Goal: Understand process/instructions

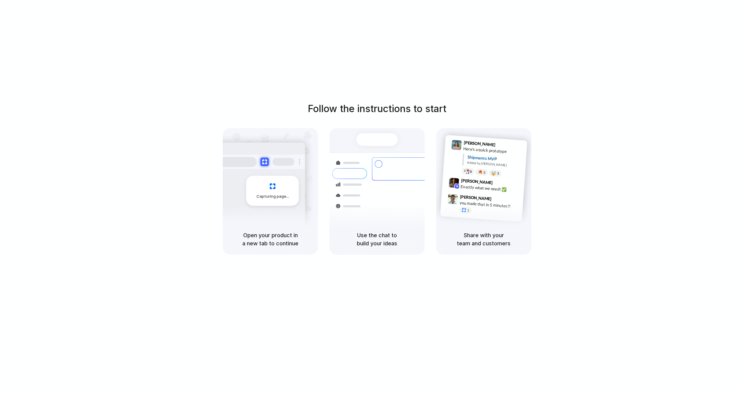
click at [692, 53] on div "Follow the instructions to start Capturing page Open your product in a new tab …" at bounding box center [377, 204] width 754 height 408
